Goal: Task Accomplishment & Management: Manage account settings

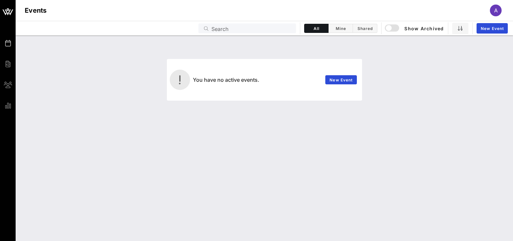
click at [493, 13] on div "A" at bounding box center [496, 11] width 12 height 12
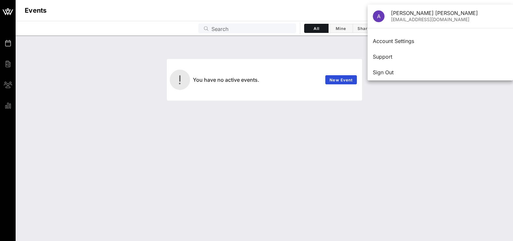
click at [353, 46] on div "You have no active events. New Event" at bounding box center [265, 69] width 490 height 61
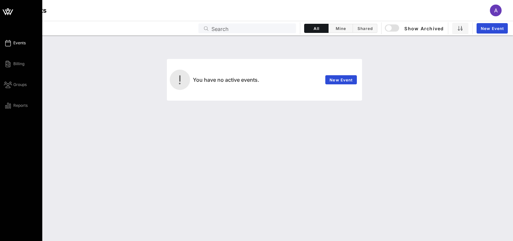
click at [21, 80] on div "Events Billing Groups Reports" at bounding box center [23, 74] width 38 height 70
click at [21, 41] on span "Events" at bounding box center [19, 43] width 12 height 6
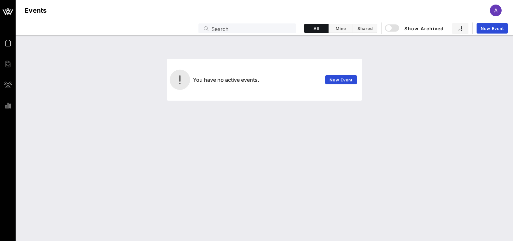
click at [496, 8] on span "A" at bounding box center [497, 10] width 4 height 7
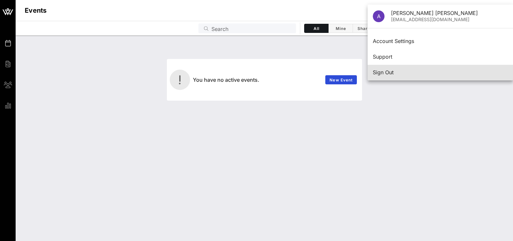
click at [391, 71] on div "Sign Out" at bounding box center [440, 72] width 135 height 6
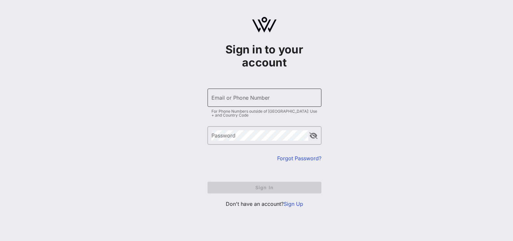
drag, startPoint x: 323, startPoint y: 96, endPoint x: 294, endPoint y: 102, distance: 29.9
click at [294, 102] on input "Email or Phone Number" at bounding box center [265, 97] width 106 height 10
type input "[EMAIL_ADDRESS][DOMAIN_NAME]"
